Goal: Ask a question: Seek information or help from site administrators or community

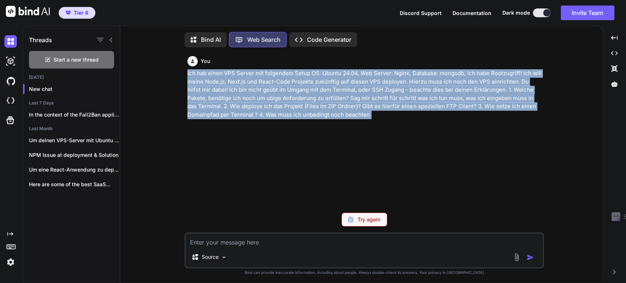
scroll to position [3, 0]
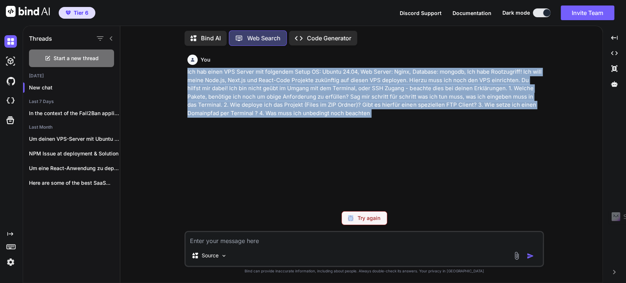
click at [334, 92] on p "Ich hab einen VPS Server mit folgendem Setup OS: Ubuntu 24.04, Web Server: Ngin…" at bounding box center [364, 93] width 355 height 50
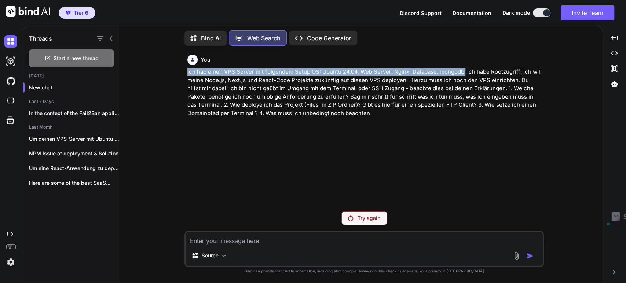
drag, startPoint x: 186, startPoint y: 72, endPoint x: 465, endPoint y: 70, distance: 278.4
click at [465, 70] on div "You Ich hab einen VPS Server mit folgendem Setup OS: Ubuntu 24.04, Web Server: …" at bounding box center [365, 129] width 358 height 154
copy p "Ich hab einen VPS Server mit folgendem Setup OS: Ubuntu 24.04, Web Server: Ngin…"
click at [365, 62] on div "You" at bounding box center [364, 60] width 355 height 10
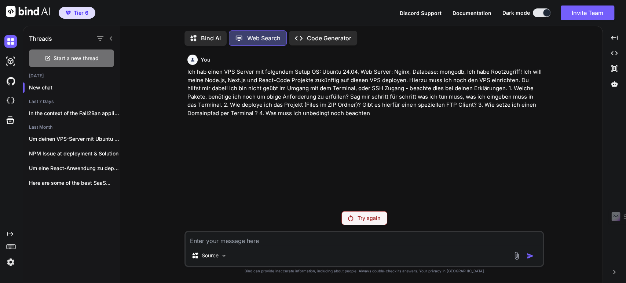
click at [322, 69] on p "Ich hab einen VPS Server mit folgendem Setup OS: Ubuntu 24.04, Web Server: Ngin…" at bounding box center [364, 93] width 355 height 50
drag, startPoint x: 322, startPoint y: 73, endPoint x: 462, endPoint y: 70, distance: 140.2
click at [462, 70] on p "Ich hab einen VPS Server mit folgendem Setup OS: Ubuntu 24.04, Web Server: Ngin…" at bounding box center [364, 93] width 355 height 50
copy p "Ubuntu 24.04, Web Server: Nginx, Database: mongodb"
drag, startPoint x: 478, startPoint y: 177, endPoint x: 323, endPoint y: 77, distance: 184.2
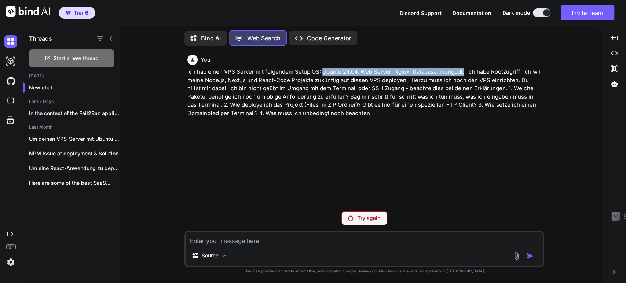
click at [478, 177] on div "You Ich hab einen VPS Server mit folgendem Setup OS: Ubuntu 24.04, Web Server: …" at bounding box center [365, 129] width 358 height 154
drag, startPoint x: 224, startPoint y: 70, endPoint x: 464, endPoint y: 71, distance: 239.9
click at [464, 71] on p "Ich hab einen VPS Server mit folgendem Setup OS: Ubuntu 24.04, Web Server: Ngin…" at bounding box center [364, 93] width 355 height 50
copy p "VPS Server mit folgendem Setup OS: Ubuntu 24.04, Web Server: Nginx, Database: m…"
click at [214, 34] on p "Bind AI" at bounding box center [211, 38] width 20 height 9
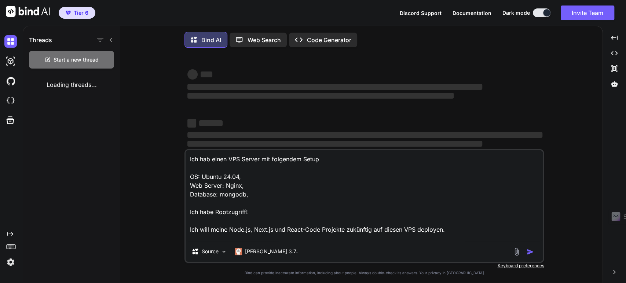
click at [227, 225] on textarea "Ich hab einen VPS Server mit folgendem Setup OS: Ubuntu 24.04, Web Server: Ngin…" at bounding box center [364, 195] width 357 height 91
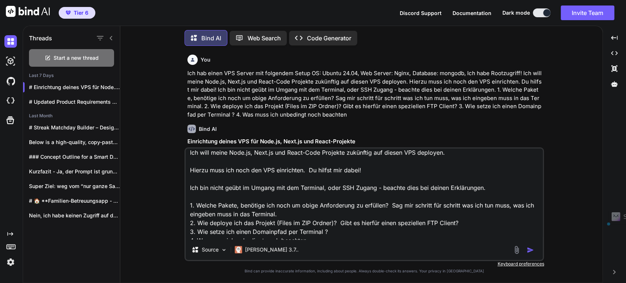
scroll to position [81, 0]
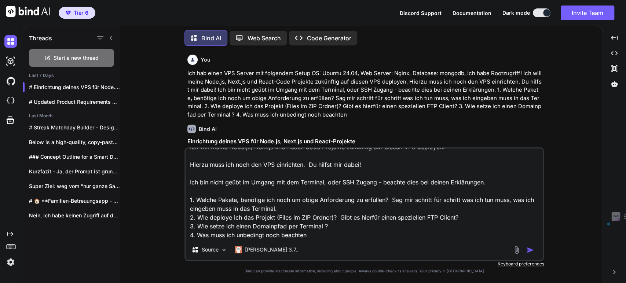
drag, startPoint x: 187, startPoint y: 211, endPoint x: 428, endPoint y: 246, distance: 242.8
click at [428, 246] on div "Ich hab einen VPS Server mit folgendem Setup OS: Ubuntu 24.04, Web Server: Ngin…" at bounding box center [365, 204] width 360 height 114
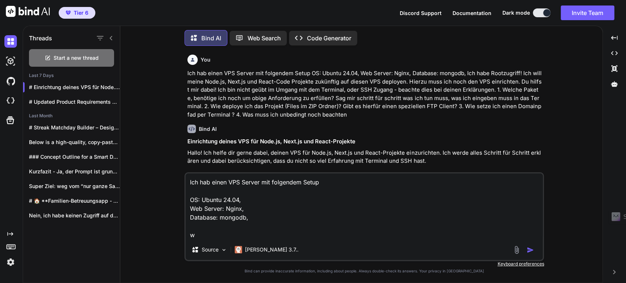
scroll to position [0, 0]
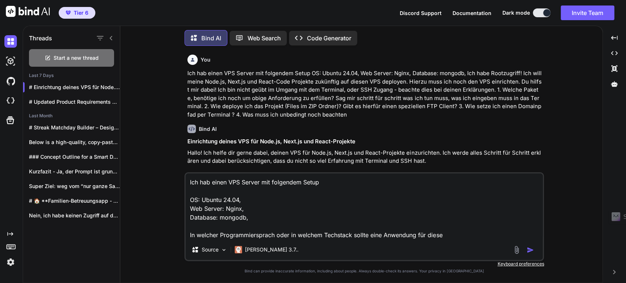
click at [453, 235] on textarea "Ich hab einen VPS Server mit folgendem Setup OS: Ubuntu 24.04, Web Server: Ngin…" at bounding box center [364, 207] width 357 height 66
click at [274, 235] on textarea "Ich hab einen VPS Server mit folgendem Setup OS: Ubuntu 24.04, Web Server: Ngin…" at bounding box center [364, 207] width 357 height 66
click at [493, 234] on textarea "Ich hab einen VPS Server mit folgendem Setup OS: Ubuntu 24.04, Web Server: Ngin…" at bounding box center [364, 207] width 357 height 66
click at [463, 236] on textarea "Ich hab einen VPS Server mit folgendem Setup OS: Ubuntu 24.04, Web Server: Ngin…" at bounding box center [364, 207] width 357 height 66
click at [402, 236] on textarea "Ich hab einen VPS Server mit folgendem Setup OS: Ubuntu 24.04, Web Server: Ngin…" at bounding box center [364, 207] width 357 height 66
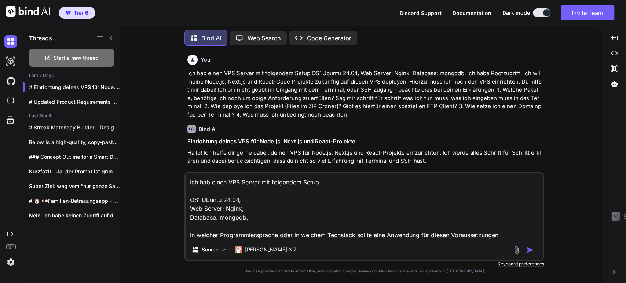
click at [402, 236] on textarea "Ich hab einen VPS Server mit folgendem Setup OS: Ubuntu 24.04, Web Server: Ngin…" at bounding box center [364, 207] width 357 height 66
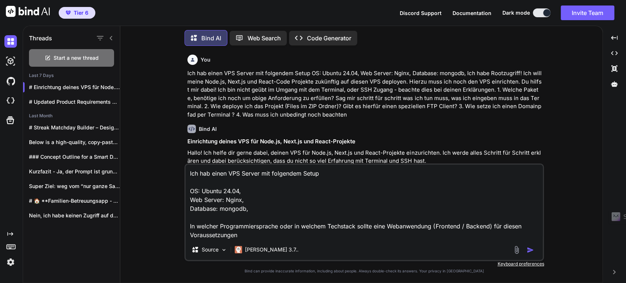
click at [522, 228] on textarea "Ich hab einen VPS Server mit folgendem Setup OS: Ubuntu 24.04, Web Server: Ngin…" at bounding box center [364, 202] width 357 height 75
click at [499, 222] on textarea "Ich hab einen VPS Server mit folgendem Setup OS: Ubuntu 24.04, Web Server: Ngin…" at bounding box center [364, 202] width 357 height 75
click at [496, 228] on textarea "Ich hab einen VPS Server mit folgendem Setup OS: Ubuntu 24.04, Web Server: Ngin…" at bounding box center [364, 202] width 357 height 75
click at [205, 236] on textarea "Ich hab einen VPS Server mit folgendem Setup OS: Ubuntu 24.04, Web Server: Ngin…" at bounding box center [364, 202] width 357 height 75
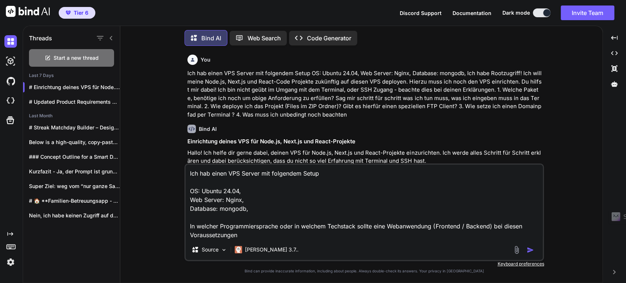
click at [247, 235] on textarea "Ich hab einen VPS Server mit folgendem Setup OS: Ubuntu 24.04, Web Server: Ngin…" at bounding box center [364, 202] width 357 height 75
type textarea "Ich hab einen VPS Server mit folgendem Setup OS: Ubuntu 24.04, Web Server: Ngin…"
click at [532, 249] on img "button" at bounding box center [530, 250] width 7 height 7
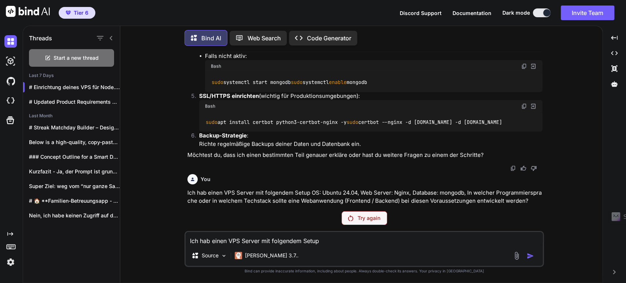
scroll to position [1402, 0]
click at [249, 254] on p "Claude 3.7.." at bounding box center [272, 255] width 54 height 7
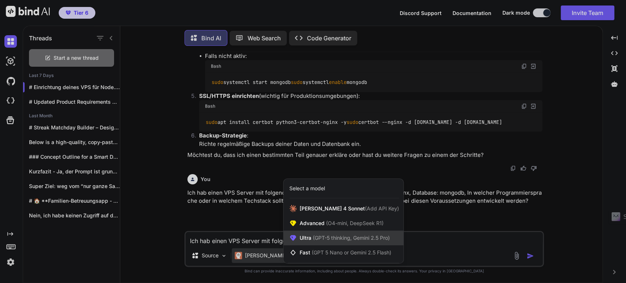
click at [317, 238] on span "(GPT-5 thinking, Gemini 2.5 Pro)" at bounding box center [350, 238] width 79 height 6
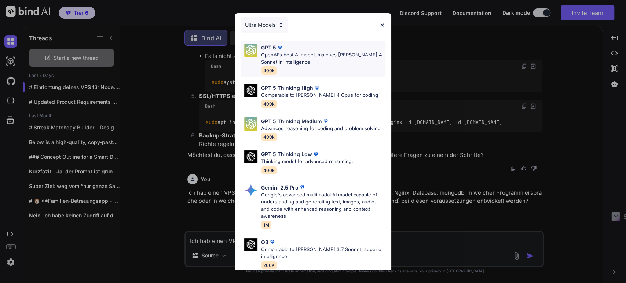
click at [299, 61] on p "OpenAI's best AI model, matches Claude 4 Sonnet in Intelligence" at bounding box center [323, 58] width 124 height 14
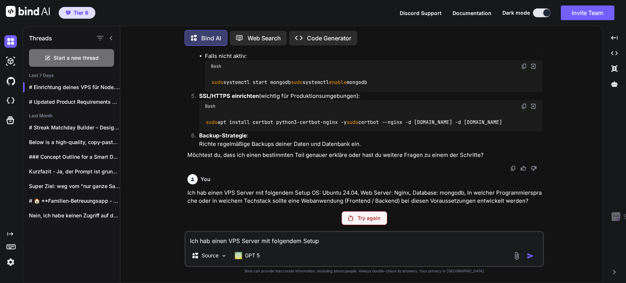
click at [361, 215] on p "Try again" at bounding box center [369, 218] width 23 height 7
click at [297, 202] on p "Ich hab einen VPS Server mit folgendem Setup OS: Ubuntu 24.04, Web Server: Ngin…" at bounding box center [364, 197] width 355 height 17
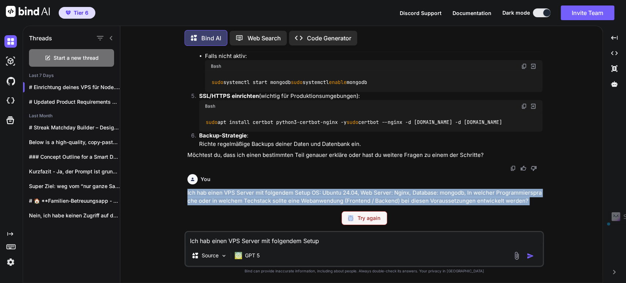
click at [297, 202] on p "Ich hab einen VPS Server mit folgendem Setup OS: Ubuntu 24.04, Web Server: Ngin…" at bounding box center [364, 197] width 355 height 17
copy p "Ich hab einen VPS Server mit folgendem Setup OS: Ubuntu 24.04, Web Server: Ngin…"
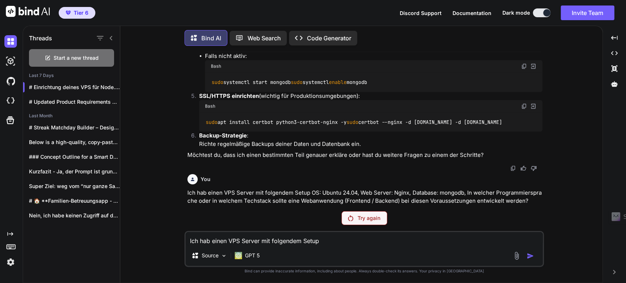
click at [179, 147] on div "You Ich hab einen VPS Server mit folgendem Setup OS: Ubuntu 24.04, Web Server: …" at bounding box center [364, 167] width 477 height 231
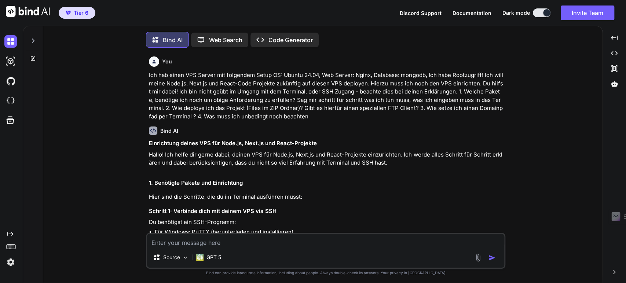
type textarea "x"
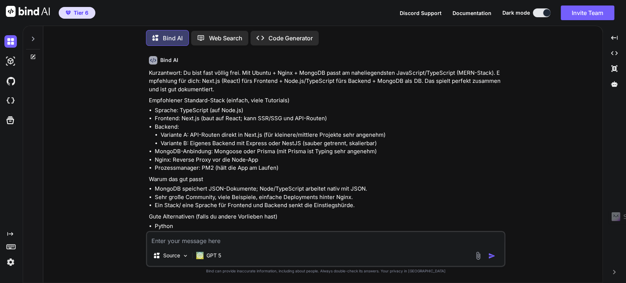
scroll to position [1481, 0]
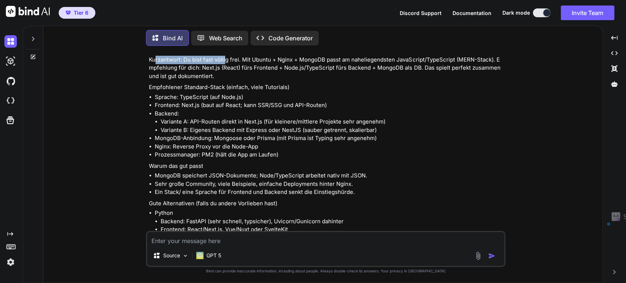
drag, startPoint x: 156, startPoint y: 147, endPoint x: 226, endPoint y: 153, distance: 70.4
click at [226, 81] on p "Kurzantwort: Du bist fast völlig frei. Mit Ubuntu + Nginx + MongoDB passt am na…" at bounding box center [326, 68] width 355 height 25
click at [187, 81] on p "Kurzantwort: Du bist fast völlig frei. Mit Ubuntu + Nginx + MongoDB passt am na…" at bounding box center [326, 68] width 355 height 25
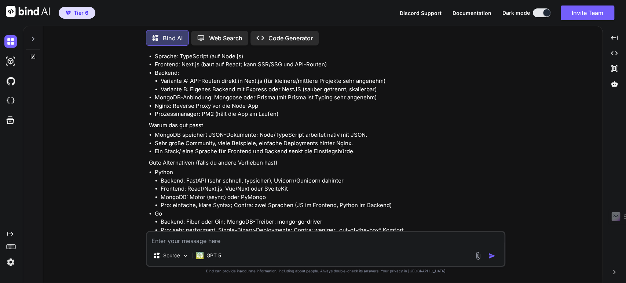
scroll to position [1603, 0]
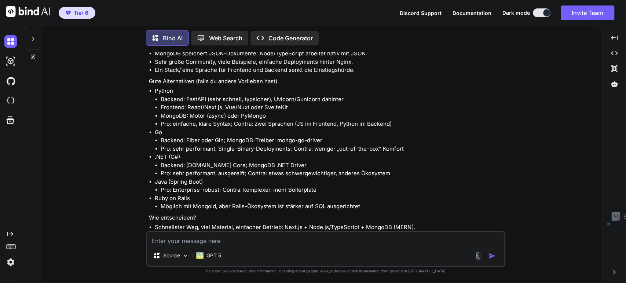
drag, startPoint x: 149, startPoint y: 131, endPoint x: 225, endPoint y: 132, distance: 75.9
click at [225, 48] on p "Warum das gut passt" at bounding box center [326, 44] width 355 height 8
click at [193, 74] on li "Ein Stack/ eine Sprache für Frontend und Backend senkt die Einstiegshürde." at bounding box center [329, 70] width 349 height 8
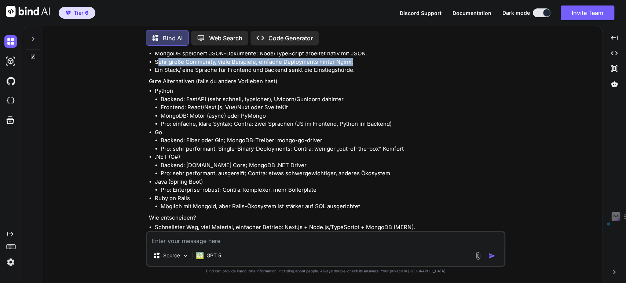
drag, startPoint x: 158, startPoint y: 150, endPoint x: 390, endPoint y: 147, distance: 232.6
click at [390, 66] on li "Sehr große Community, viele Beispiele, einfache Deployments hinter Nginx." at bounding box center [329, 62] width 349 height 8
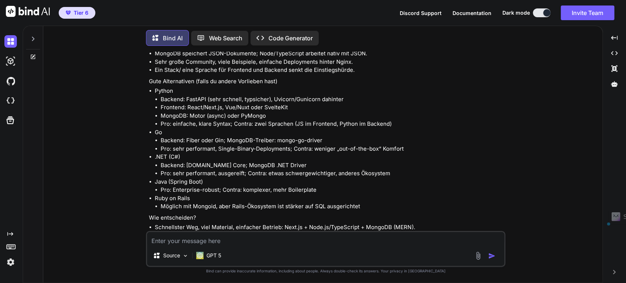
click at [175, 74] on li "Ein Stack/ eine Sprache für Frontend und Backend senkt die Einstiegshürde." at bounding box center [329, 70] width 349 height 8
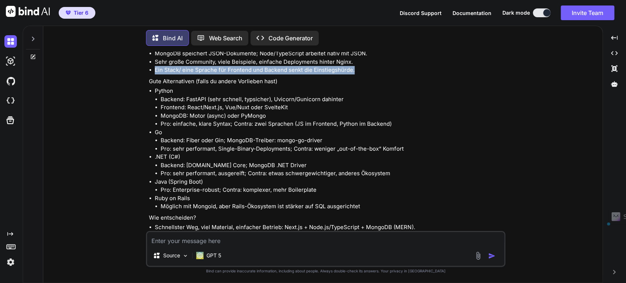
drag, startPoint x: 156, startPoint y: 160, endPoint x: 376, endPoint y: 159, distance: 220.5
click at [376, 74] on li "Ein Stack/ eine Sprache für Frontend und Backend senkt die Einstiegshürde." at bounding box center [329, 70] width 349 height 8
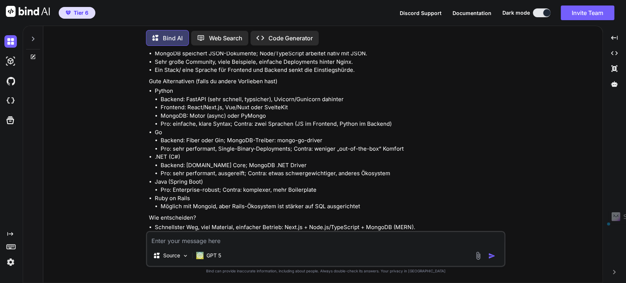
click at [153, 86] on p "Gute Alternativen (falls du andere Vorlieben hast)" at bounding box center [326, 81] width 355 height 8
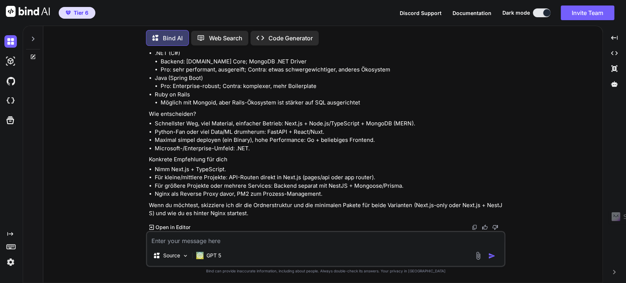
scroll to position [1796, 0]
click at [186, 240] on textarea at bounding box center [325, 238] width 357 height 13
drag, startPoint x: 388, startPoint y: 165, endPoint x: 307, endPoint y: 168, distance: 80.7
click at [307, 128] on li "Schnellster Weg, viel Material, einfacher Betrieb: Next.js + Node.js/TypeScript…" at bounding box center [329, 124] width 349 height 8
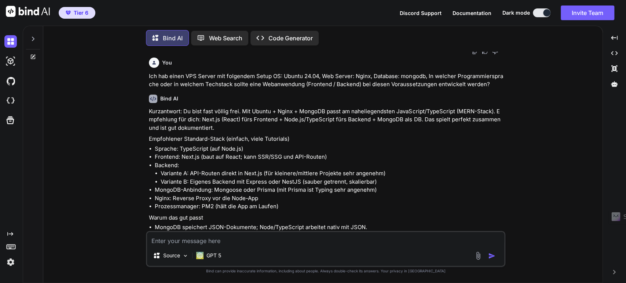
scroll to position [1470, 0]
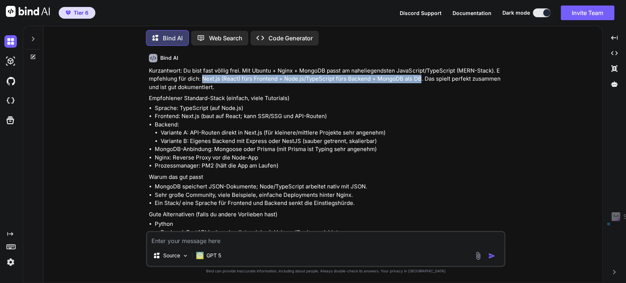
drag, startPoint x: 197, startPoint y: 168, endPoint x: 413, endPoint y: 168, distance: 216.1
click at [413, 92] on p "Kurzantwort: Du bist fast völlig frei. Mit Ubuntu + Nginx + MongoDB passt am na…" at bounding box center [326, 79] width 355 height 25
copy p "Next.js (React) fürs Frontend + Node.js/TypeScript fürs Backend + MongoDB als DB"
drag, startPoint x: 218, startPoint y: 172, endPoint x: 247, endPoint y: 181, distance: 30.5
copy p "Next.js (React) fürs Frontend + Node.js/TypeScript fürs Backend + MongoDB als DB"
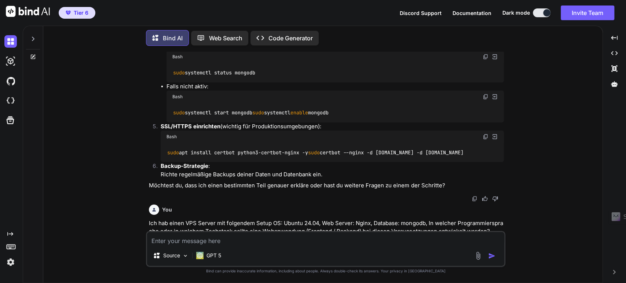
scroll to position [1185, 0]
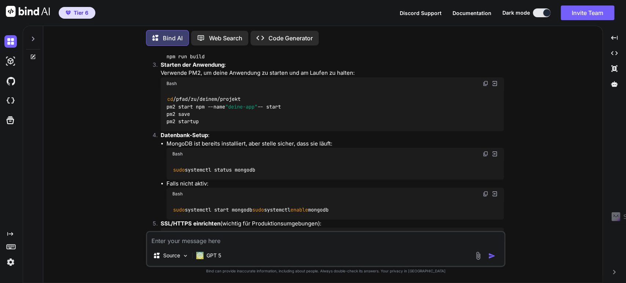
click at [273, 39] on p "Code Generator" at bounding box center [291, 38] width 44 height 9
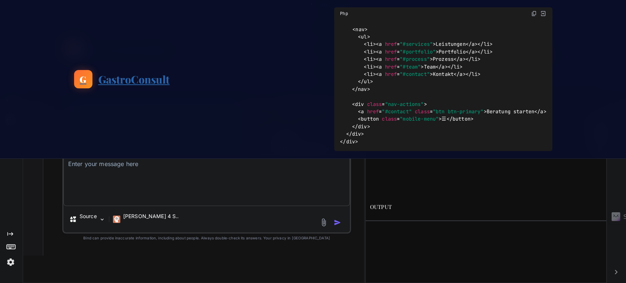
scroll to position [5696, 0]
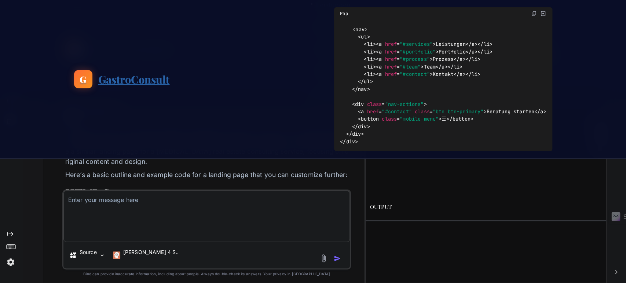
type textarea "x"
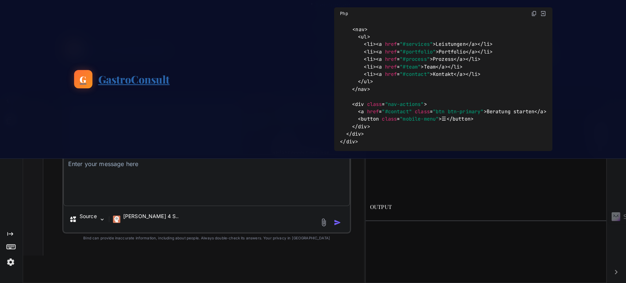
scroll to position [5696, 0]
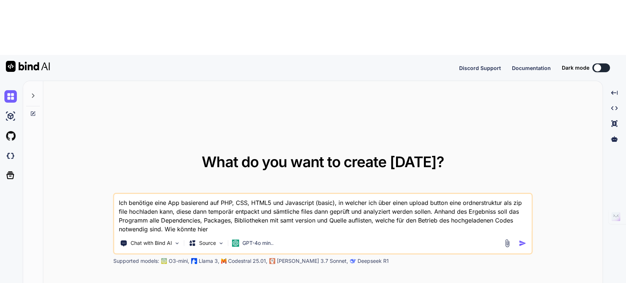
click at [152, 194] on textarea "Ich benötige eine App basierend auf PHP, CSS, HTML5 und Javascript (basic), in …" at bounding box center [322, 214] width 417 height 40
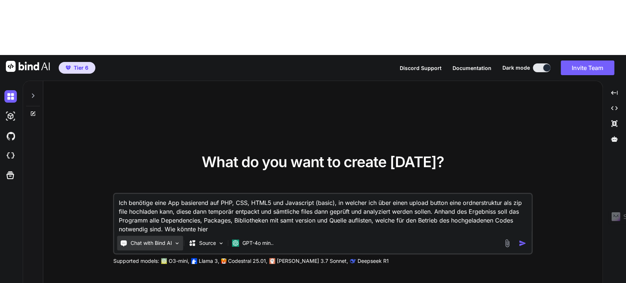
click at [174, 236] on div "Chat with Bind AI" at bounding box center [150, 243] width 66 height 15
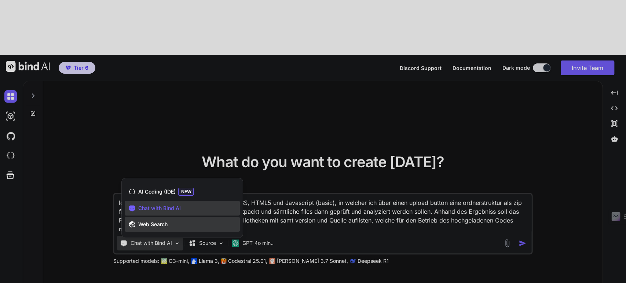
click at [153, 221] on span "Web Search" at bounding box center [152, 224] width 29 height 7
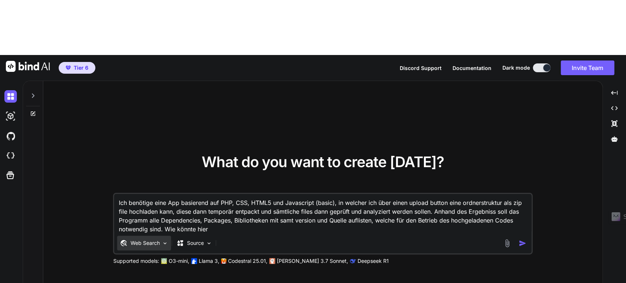
click at [144, 240] on p "Web Search" at bounding box center [145, 243] width 29 height 7
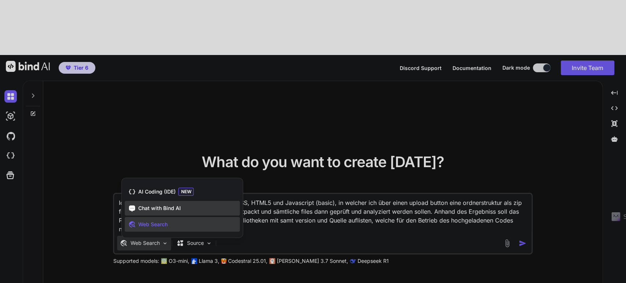
click at [145, 205] on span "Chat with Bind AI" at bounding box center [159, 208] width 43 height 7
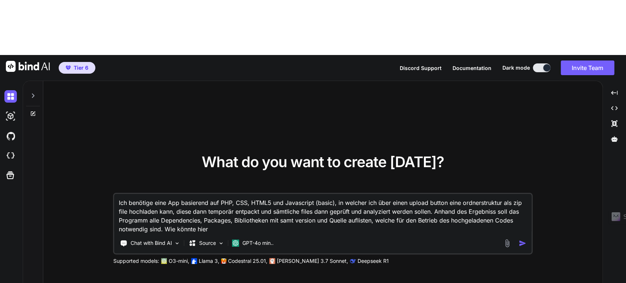
click at [248, 194] on textarea "Ich benötige eine App basierend auf PHP, CSS, HTML5 und Javascript (basic), in …" at bounding box center [322, 214] width 417 height 40
click at [524, 240] on img "button" at bounding box center [523, 244] width 8 height 8
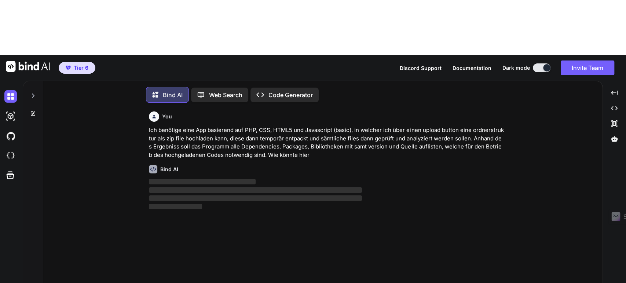
scroll to position [3, 0]
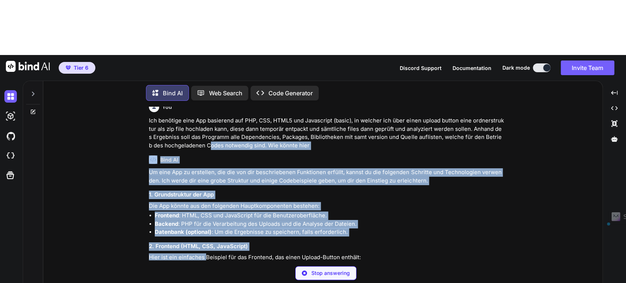
drag, startPoint x: 202, startPoint y: 111, endPoint x: 205, endPoint y: 200, distance: 89.2
click at [205, 200] on div "You Ich benötige eine App basierend auf PHP, CSS, HTML5 und Javascript (basic),…" at bounding box center [326, 184] width 358 height 154
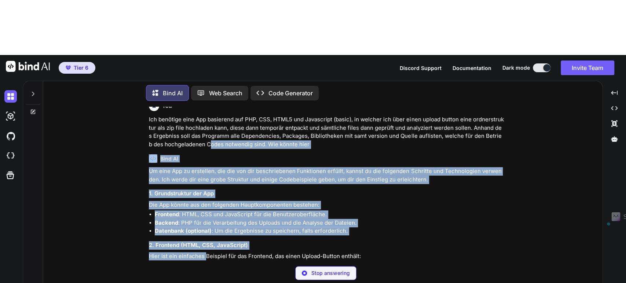
click at [249, 167] on p "Um eine App zu erstellen, die die von dir beschriebenen Funktionen erfüllt, kan…" at bounding box center [326, 175] width 355 height 17
